Goal: Communication & Community: Connect with others

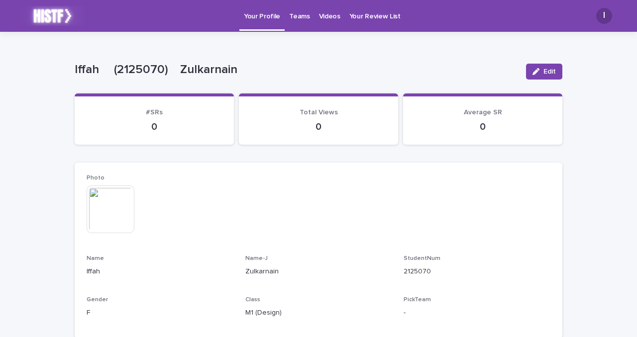
click at [303, 13] on p "Teams" at bounding box center [299, 10] width 20 height 21
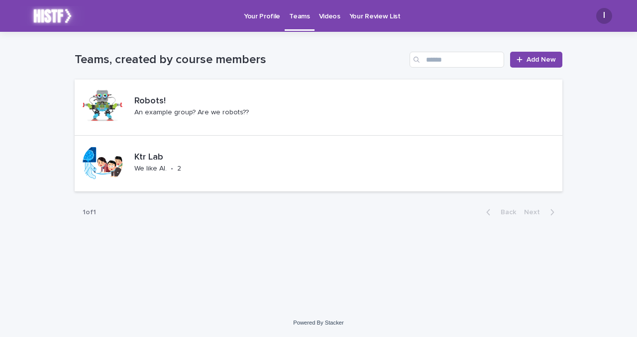
click at [328, 18] on p "Videos" at bounding box center [329, 10] width 21 height 21
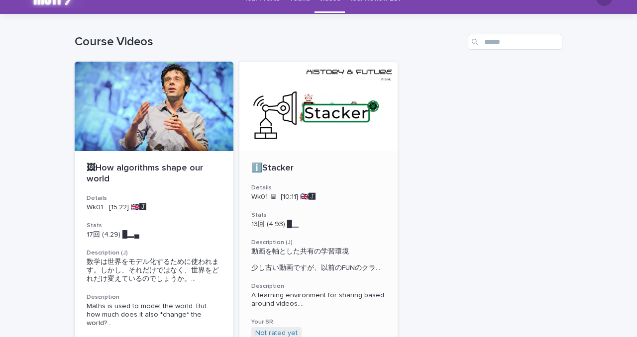
scroll to position [17, 0]
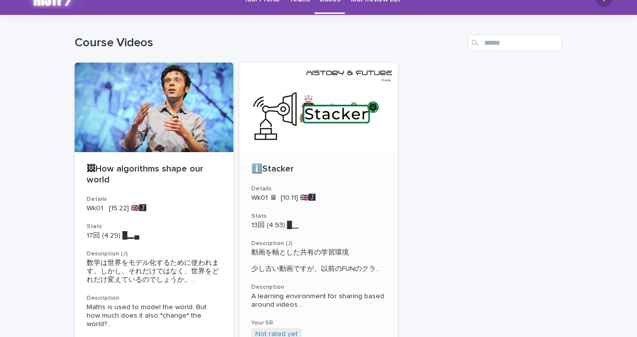
click at [299, 120] on div at bounding box center [318, 108] width 159 height 90
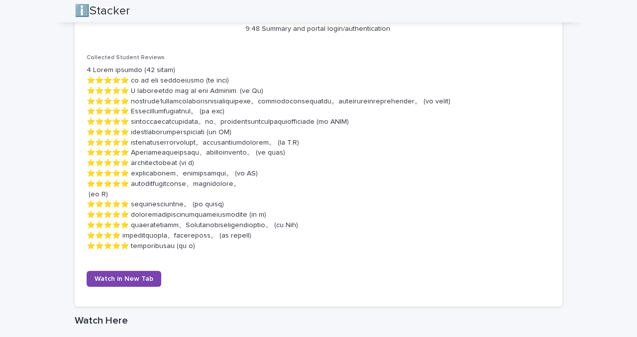
scroll to position [582, 0]
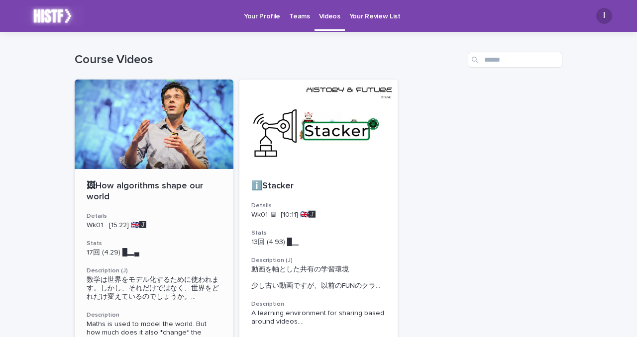
click at [185, 118] on div at bounding box center [154, 125] width 159 height 90
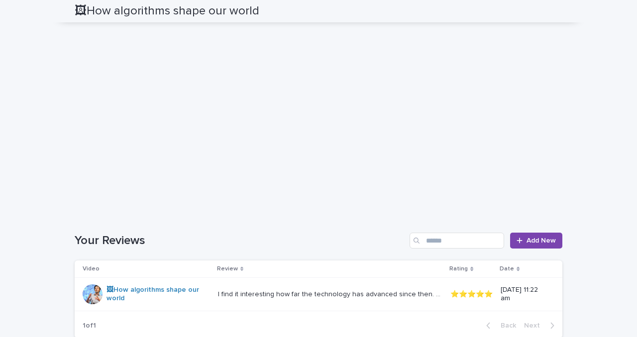
scroll to position [1131, 0]
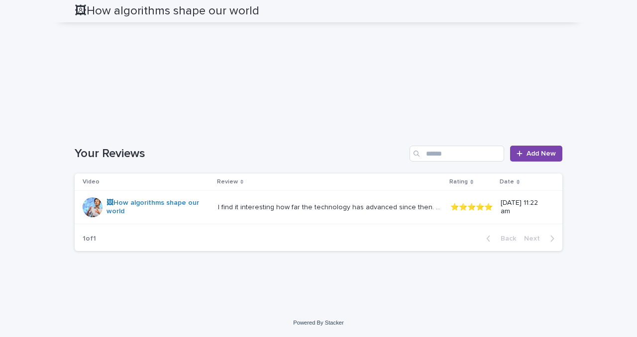
click at [248, 204] on p "I find it interesting how far the technology has advanced since then. Listening…" at bounding box center [331, 206] width 226 height 10
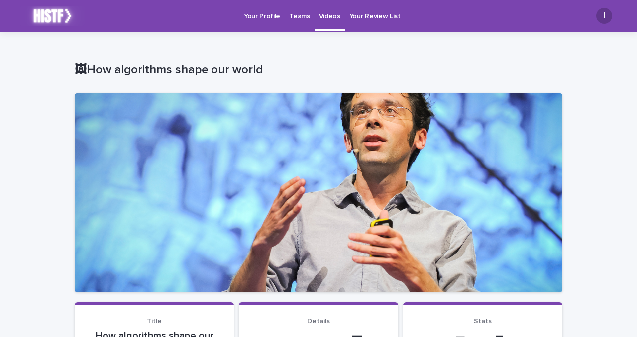
click at [300, 18] on p "Teams" at bounding box center [299, 10] width 20 height 21
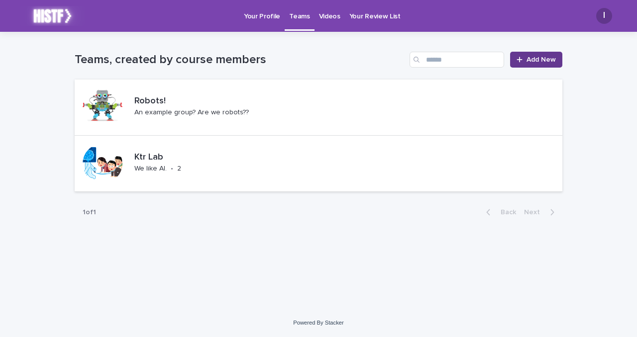
click at [527, 65] on link "Add New" at bounding box center [536, 60] width 52 height 16
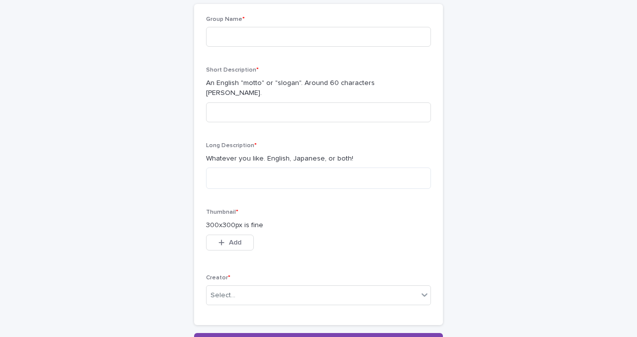
scroll to position [97, 0]
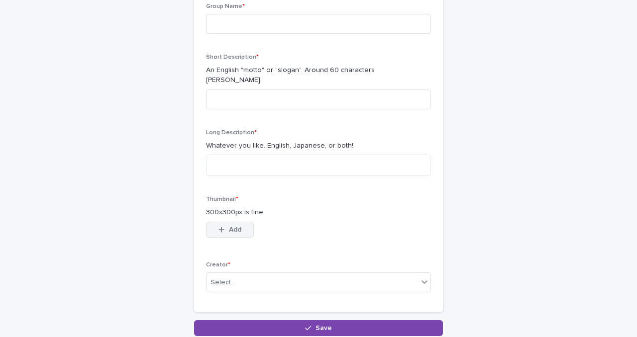
click at [231, 226] on span "Add" at bounding box center [235, 229] width 12 height 7
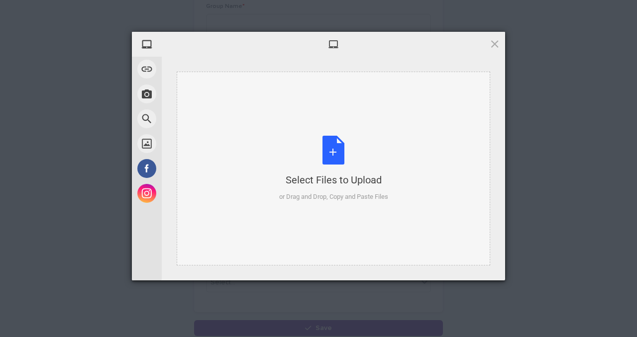
click at [317, 155] on div "Select Files to Upload or Drag and Drop, Copy and Paste Files" at bounding box center [333, 169] width 109 height 66
click at [350, 150] on div "Select Files to Upload or Drag and Drop, Copy and Paste Files" at bounding box center [333, 169] width 109 height 66
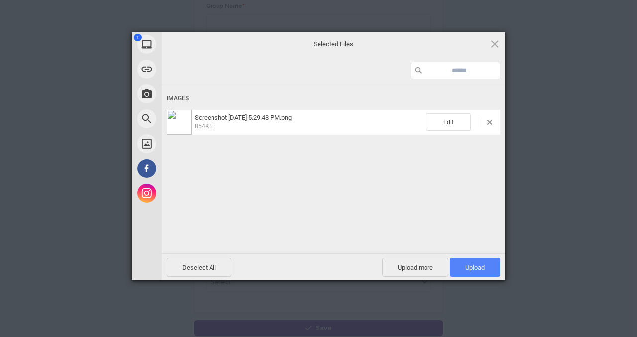
click at [472, 268] on span "Upload 1" at bounding box center [474, 267] width 19 height 7
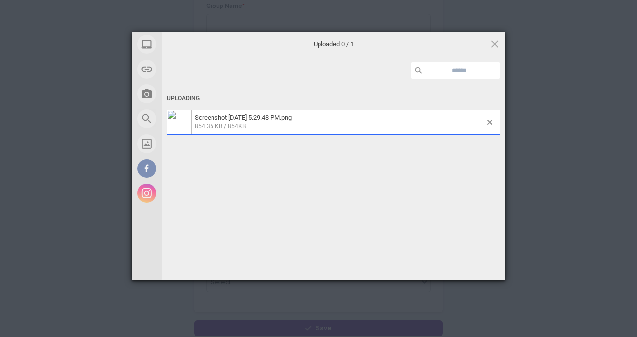
scroll to position [115, 0]
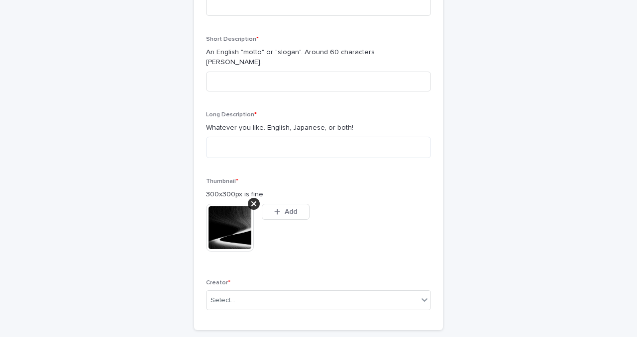
click at [552, 135] on div "Make your new Team Loading... Saving… Loading... Saving… Loading... Saving… Gro…" at bounding box center [319, 135] width 488 height 437
click at [255, 200] on icon at bounding box center [253, 204] width 5 height 8
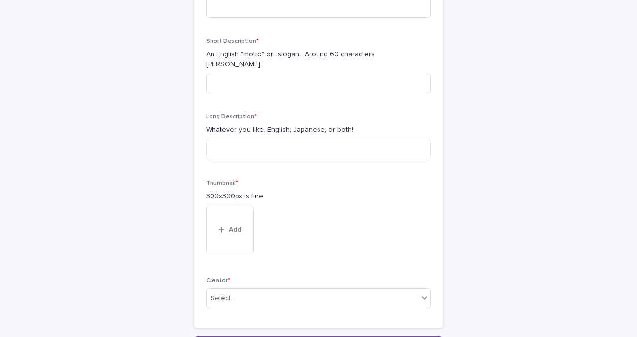
scroll to position [97, 0]
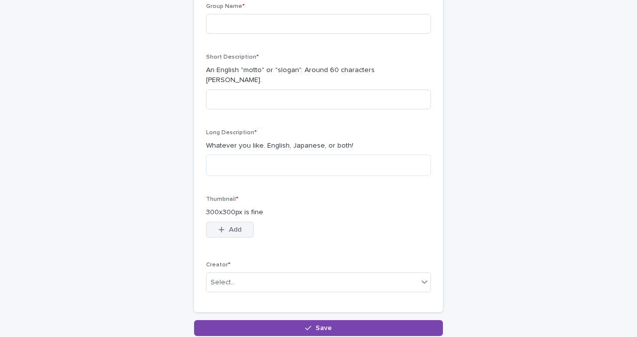
click at [230, 226] on button "Add" at bounding box center [230, 230] width 48 height 16
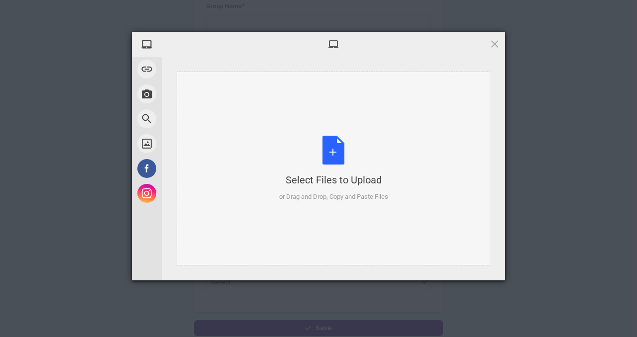
click at [324, 146] on div "Select Files to Upload or Drag and Drop, Copy and Paste Files" at bounding box center [333, 169] width 109 height 66
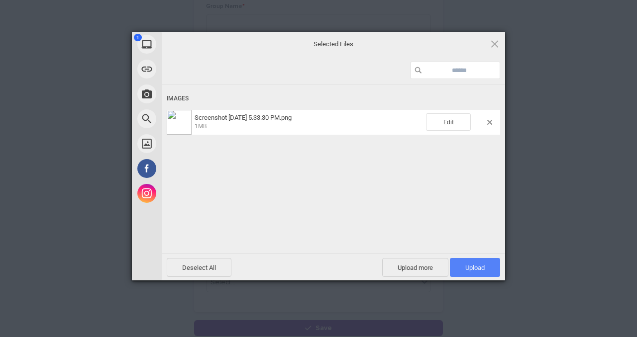
click at [473, 264] on span "Upload 1" at bounding box center [474, 267] width 19 height 7
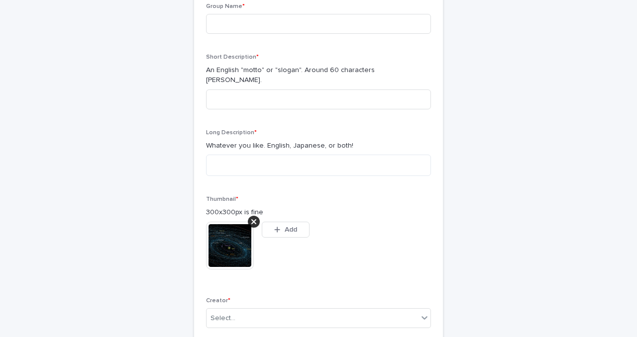
scroll to position [115, 0]
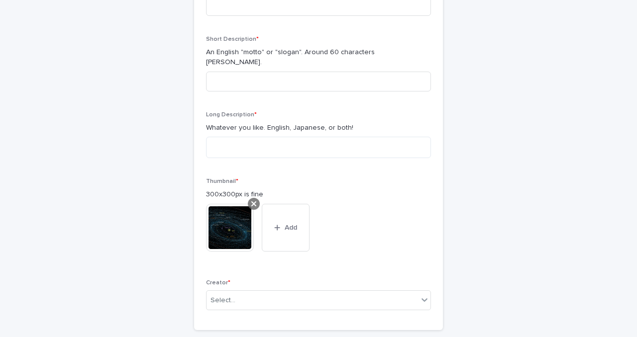
click at [252, 201] on icon at bounding box center [253, 203] width 5 height 5
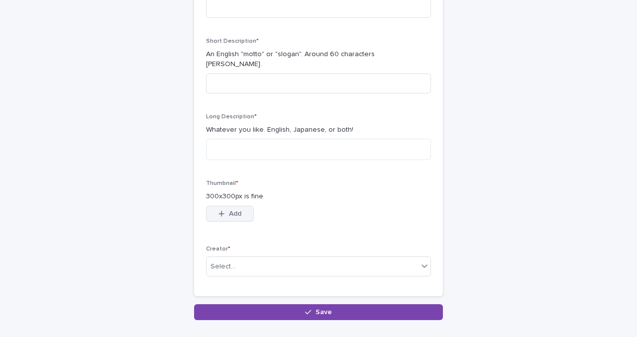
scroll to position [97, 0]
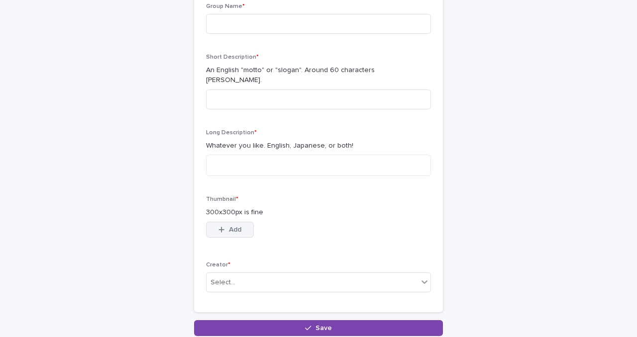
click at [235, 226] on span "Add" at bounding box center [235, 229] width 12 height 7
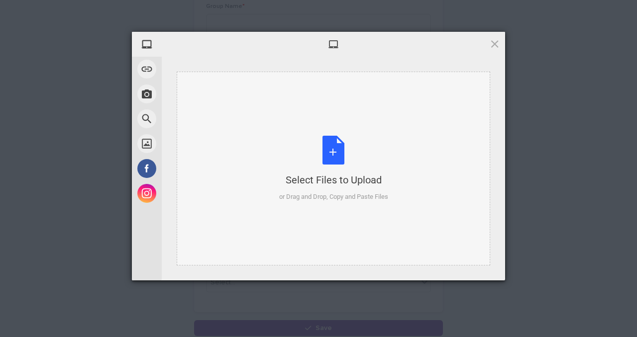
click at [331, 150] on div "Select Files to Upload or Drag and Drop, Copy and Paste Files" at bounding box center [333, 169] width 109 height 66
click at [320, 152] on div "Select Files to Upload or Drag and Drop, Copy and Paste Files" at bounding box center [333, 169] width 109 height 66
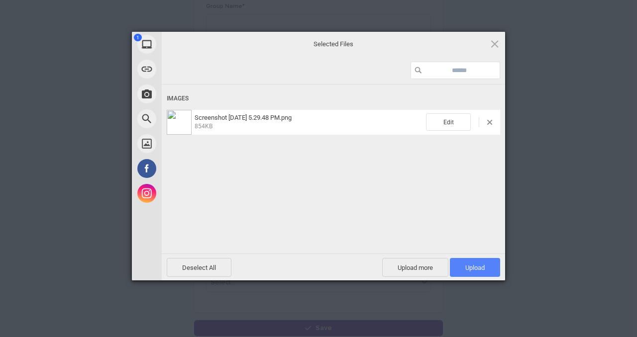
click at [474, 268] on span "Upload 1" at bounding box center [474, 267] width 19 height 7
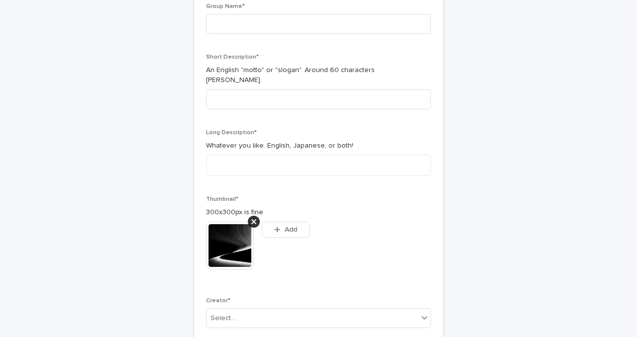
scroll to position [115, 0]
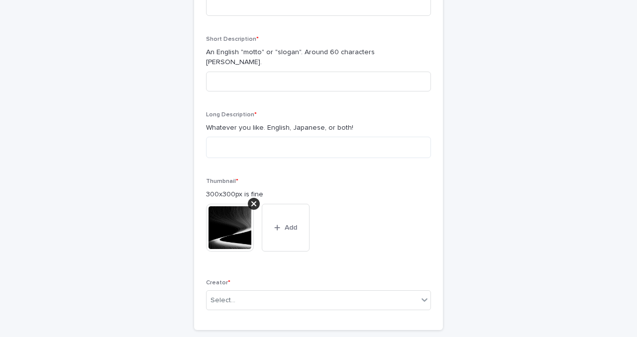
click at [558, 177] on div "Make your new Team Loading... Saving… Loading... Saving… Loading... Saving… Gro…" at bounding box center [319, 135] width 488 height 437
click at [356, 294] on div "Select..." at bounding box center [311, 301] width 211 height 16
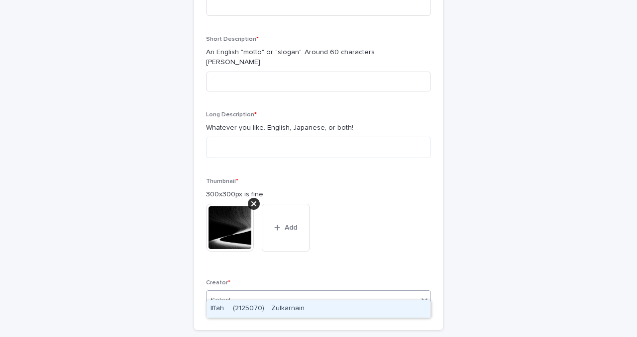
click at [333, 308] on div "Iffah 　(2125070)　Zulkarnain" at bounding box center [318, 309] width 224 height 17
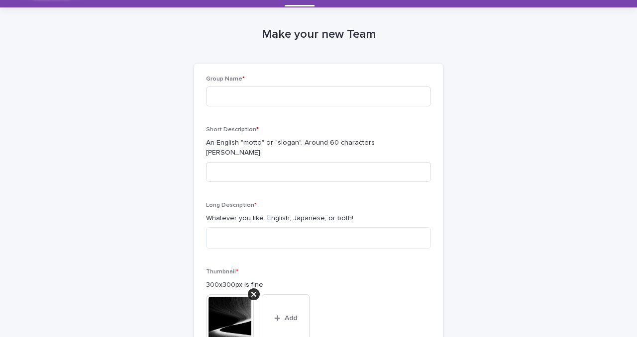
scroll to position [21, 0]
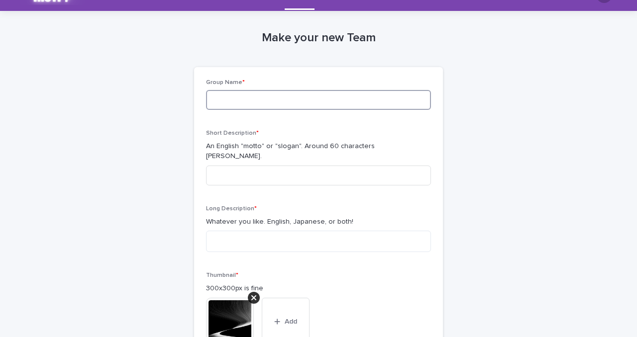
click at [338, 99] on input at bounding box center [318, 100] width 225 height 20
type input "********"
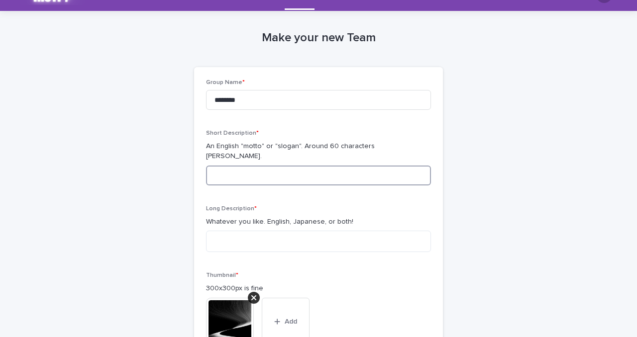
click at [275, 167] on input at bounding box center [318, 176] width 225 height 20
type input "*"
click at [282, 231] on textarea at bounding box center [318, 241] width 225 height 21
type textarea "*"
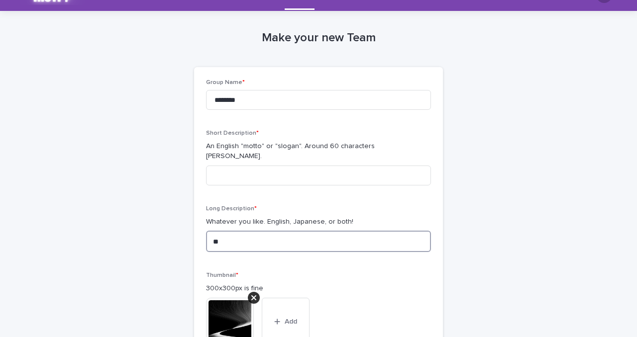
type textarea "*"
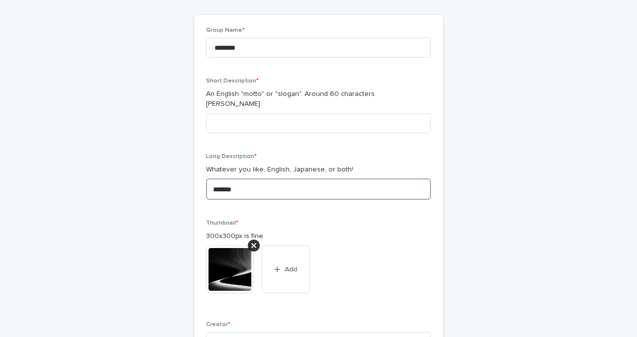
scroll to position [57, 0]
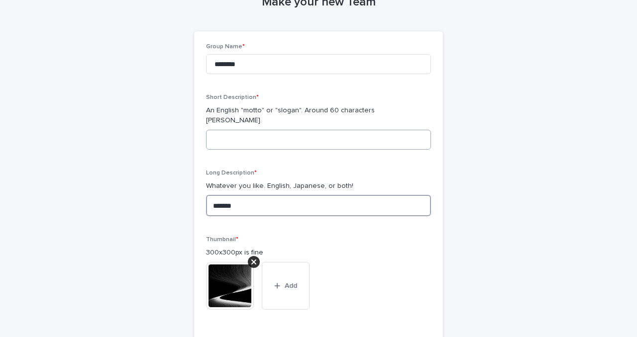
type textarea "*******"
click at [262, 130] on input at bounding box center [318, 140] width 225 height 20
click at [477, 82] on div "Make your new Team Loading... Saving… Loading... Saving… Loading... Saving… Gro…" at bounding box center [319, 193] width 488 height 437
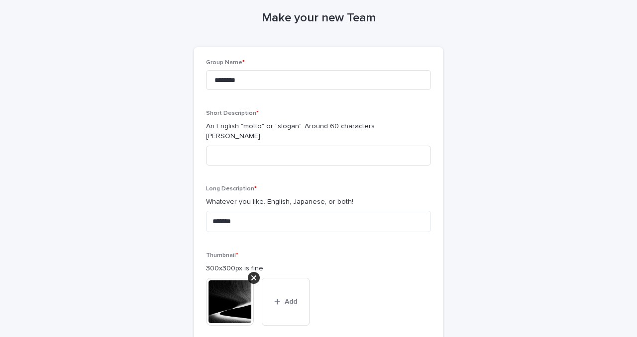
scroll to position [42, 0]
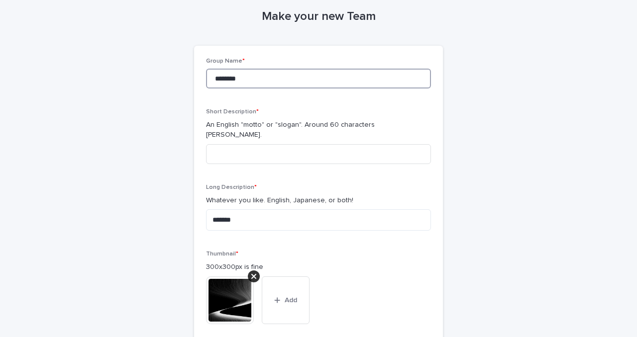
click at [246, 79] on input "********" at bounding box center [318, 79] width 225 height 20
type input "********"
click at [161, 107] on div "Make your new Team Loading... Saving… Loading... Saving… Loading... Saving… Gro…" at bounding box center [319, 208] width 488 height 437
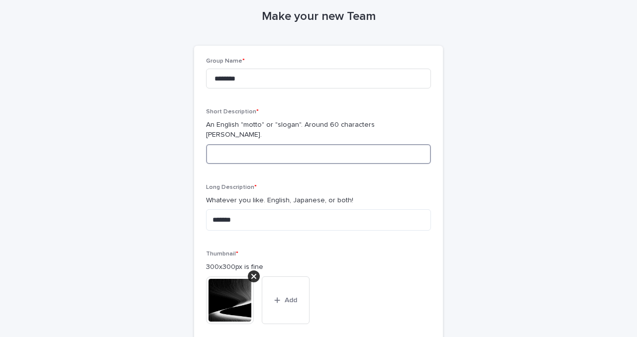
click at [237, 150] on input at bounding box center [318, 154] width 225 height 20
click at [241, 209] on textarea "*******" at bounding box center [318, 219] width 225 height 21
click at [234, 215] on textarea at bounding box center [318, 219] width 225 height 21
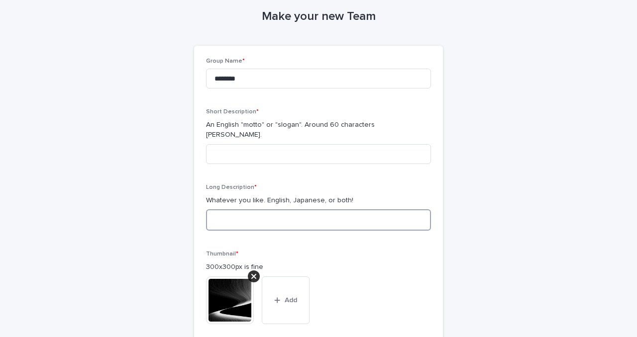
paste textarea "*******"
type textarea "*******"
click at [233, 144] on input at bounding box center [318, 154] width 225 height 20
click at [169, 151] on div "Make your new Team Loading... Saving… Loading... Saving… Loading... Saving… Gro…" at bounding box center [319, 208] width 488 height 437
click at [237, 144] on input at bounding box center [318, 154] width 225 height 20
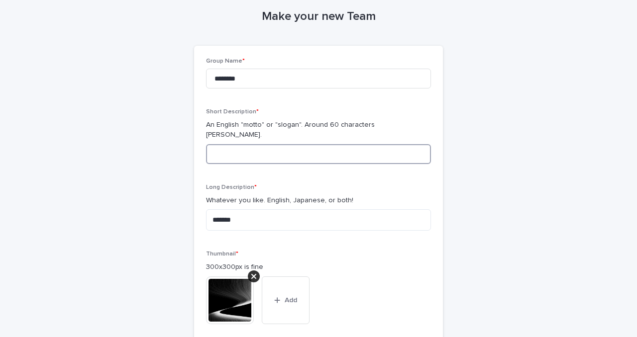
paste input "**********"
click at [270, 144] on input "**********" at bounding box center [318, 154] width 225 height 20
click at [153, 158] on div "**********" at bounding box center [319, 208] width 488 height 437
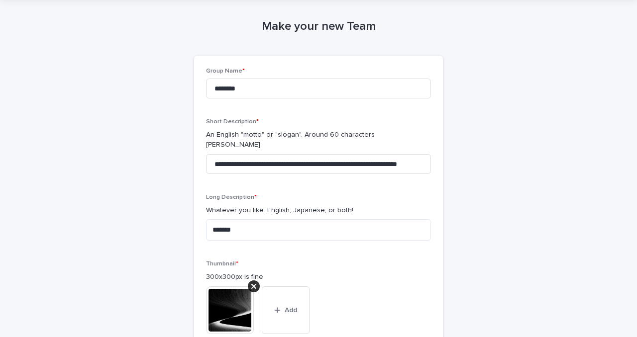
scroll to position [17, 0]
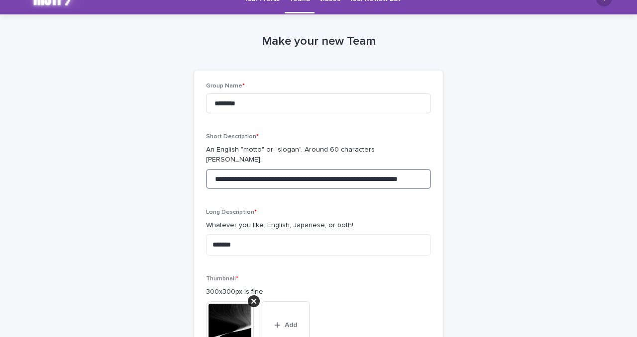
click at [236, 170] on input "**********" at bounding box center [318, 179] width 225 height 20
paste input
type input "**********"
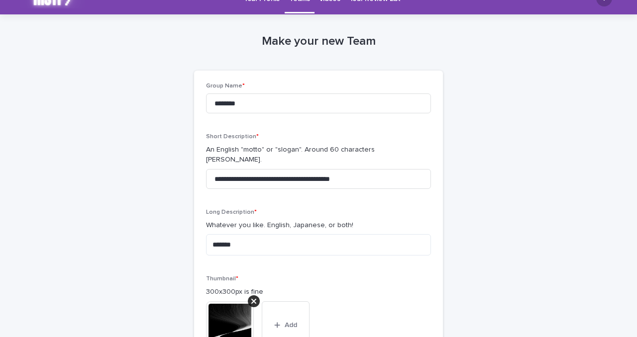
click at [485, 183] on div "**********" at bounding box center [319, 232] width 488 height 437
click at [488, 119] on div "**********" at bounding box center [319, 232] width 488 height 437
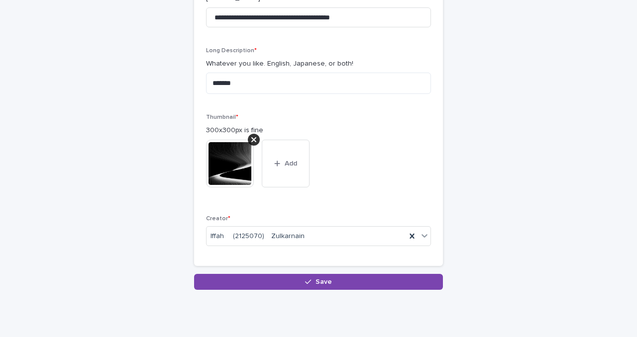
scroll to position [200, 0]
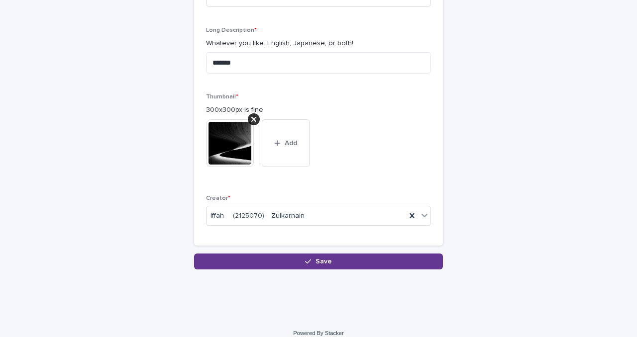
click at [326, 255] on button "Save" at bounding box center [318, 262] width 249 height 16
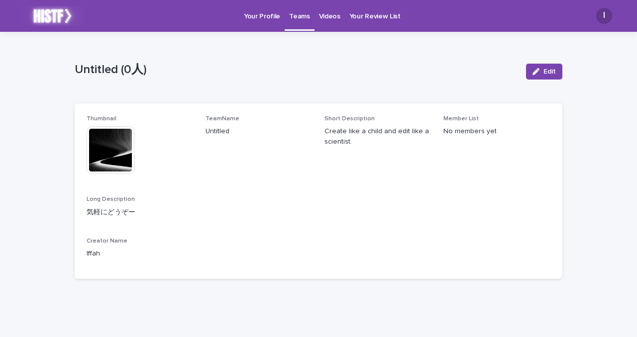
click at [299, 19] on p "Teams" at bounding box center [299, 10] width 20 height 21
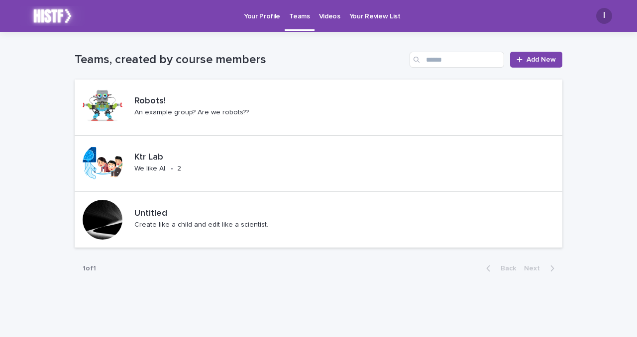
scroll to position [22, 0]
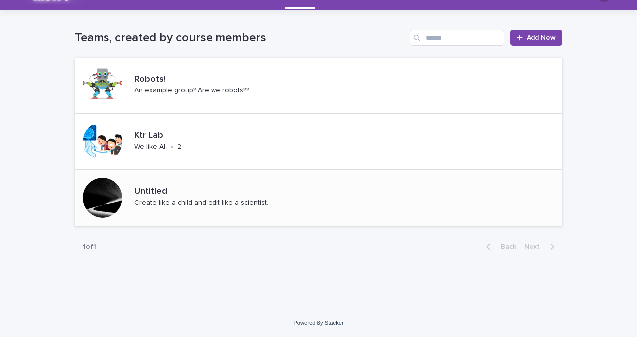
click at [200, 205] on p "Create like a child and edit like a scientist." at bounding box center [201, 203] width 134 height 8
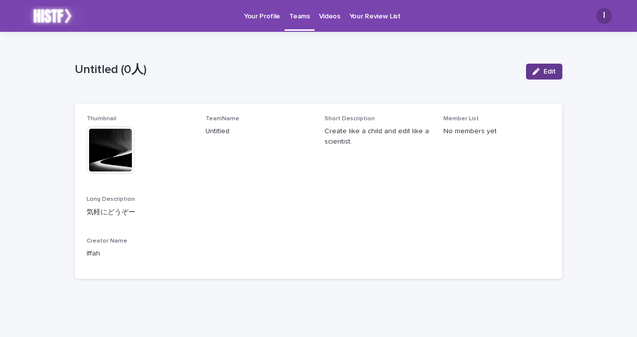
click at [544, 75] on span "Edit" at bounding box center [549, 71] width 12 height 7
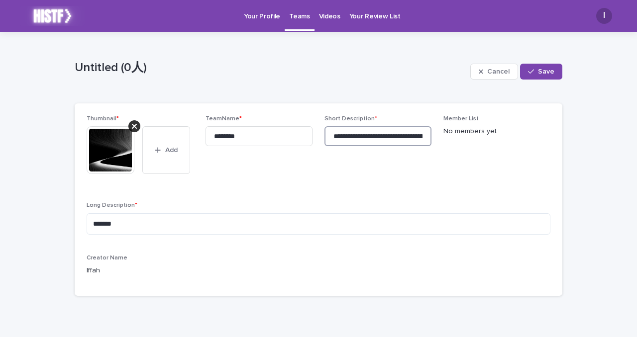
click at [331, 133] on input "**********" at bounding box center [377, 136] width 107 height 20
click at [379, 138] on input "**********" at bounding box center [377, 136] width 107 height 20
type input "**********"
click at [531, 71] on icon "button" at bounding box center [531, 71] width 6 height 7
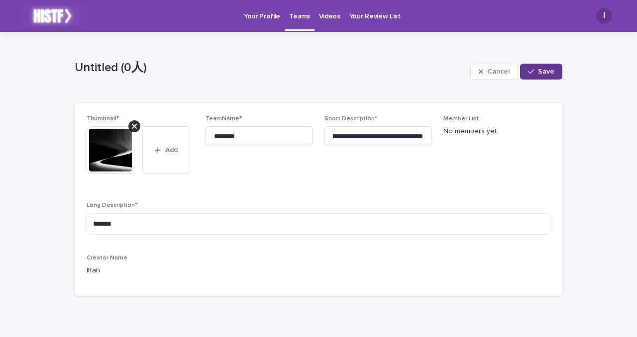
scroll to position [0, 0]
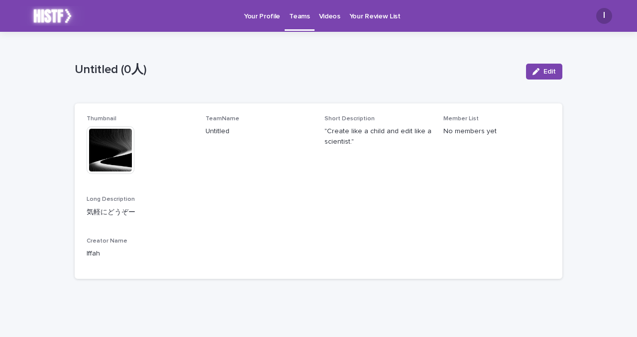
click at [292, 18] on p "Teams" at bounding box center [299, 10] width 20 height 21
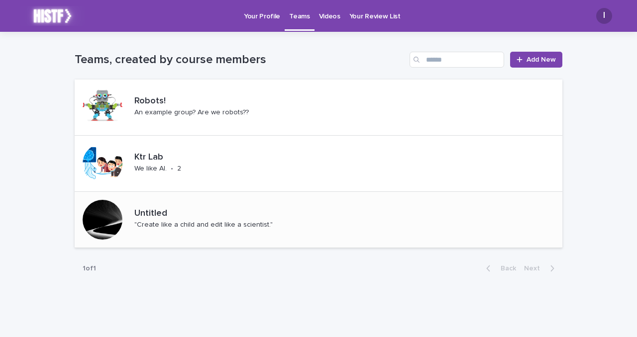
click at [142, 225] on p ""Create like a child and edit like a scientist."" at bounding box center [203, 225] width 138 height 8
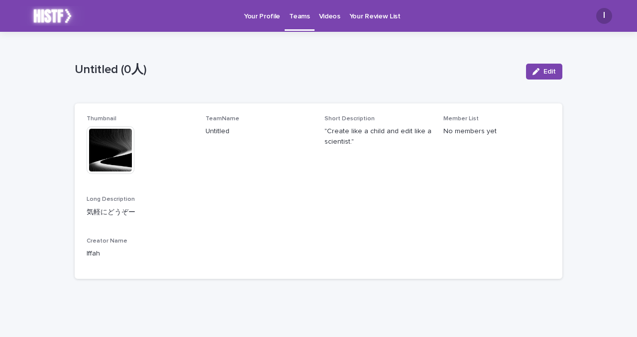
click at [269, 14] on p "Your Profile" at bounding box center [262, 10] width 36 height 21
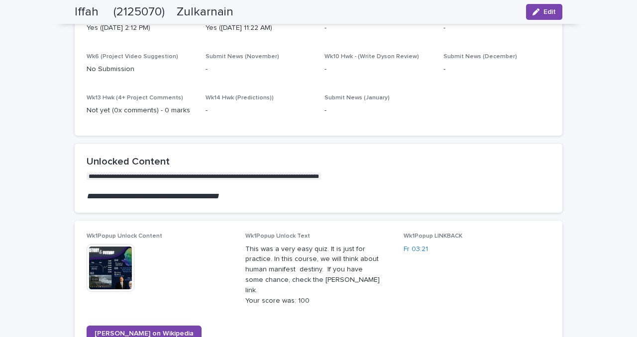
scroll to position [710, 0]
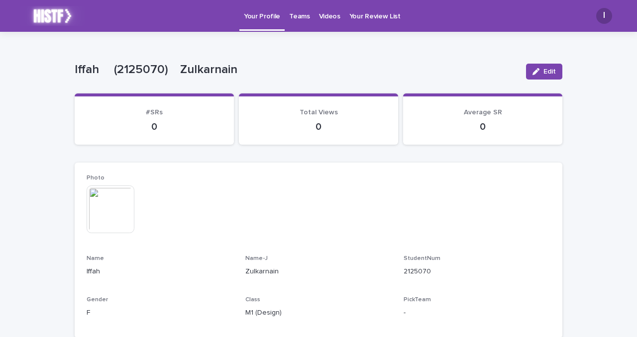
click at [301, 18] on p "Teams" at bounding box center [299, 10] width 20 height 21
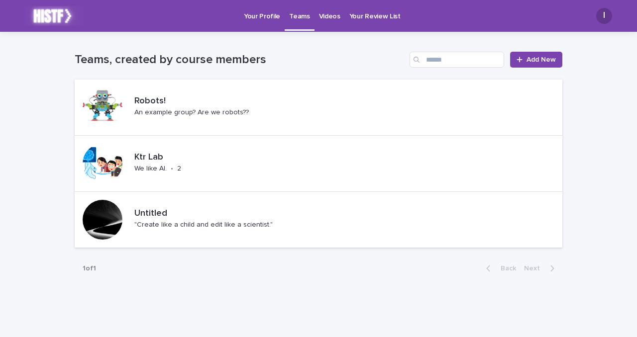
click at [329, 20] on p "Videos" at bounding box center [329, 10] width 21 height 21
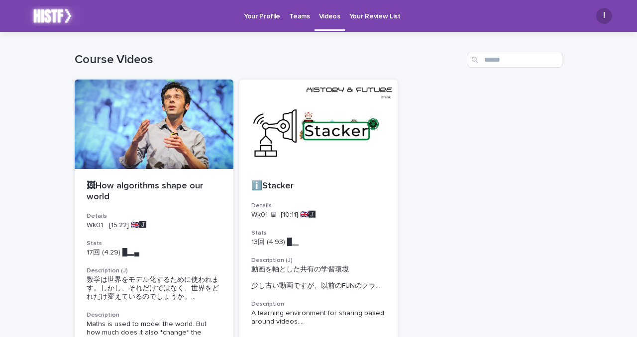
click at [298, 16] on p "Teams" at bounding box center [299, 10] width 20 height 21
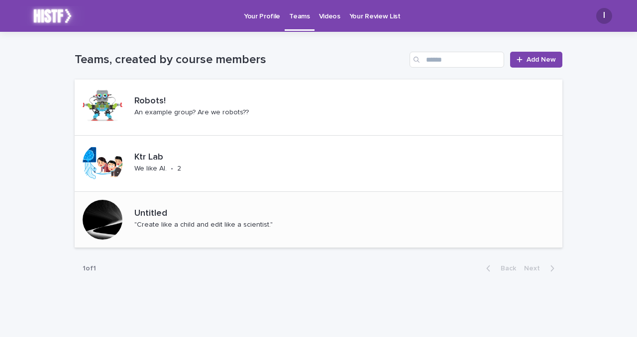
click at [134, 207] on div "Untitled "Create like a child and edit like a scientist."" at bounding box center [219, 219] width 179 height 31
click at [106, 207] on div at bounding box center [103, 220] width 40 height 40
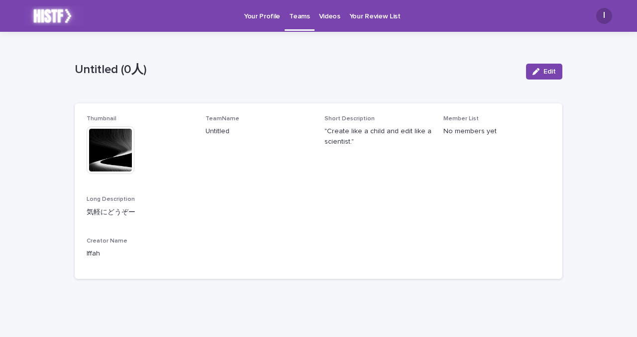
click at [114, 156] on img at bounding box center [111, 150] width 48 height 48
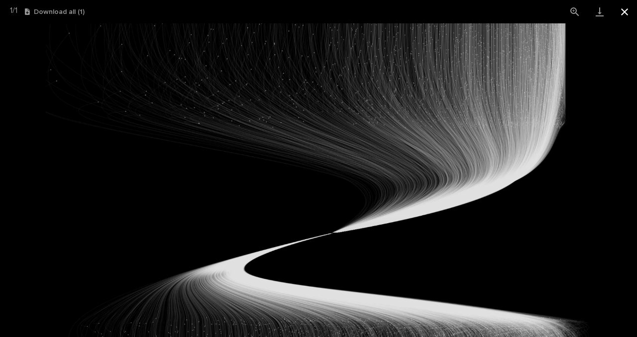
click at [623, 11] on button "Close gallery" at bounding box center [624, 11] width 25 height 23
